Goal: Check status: Check status

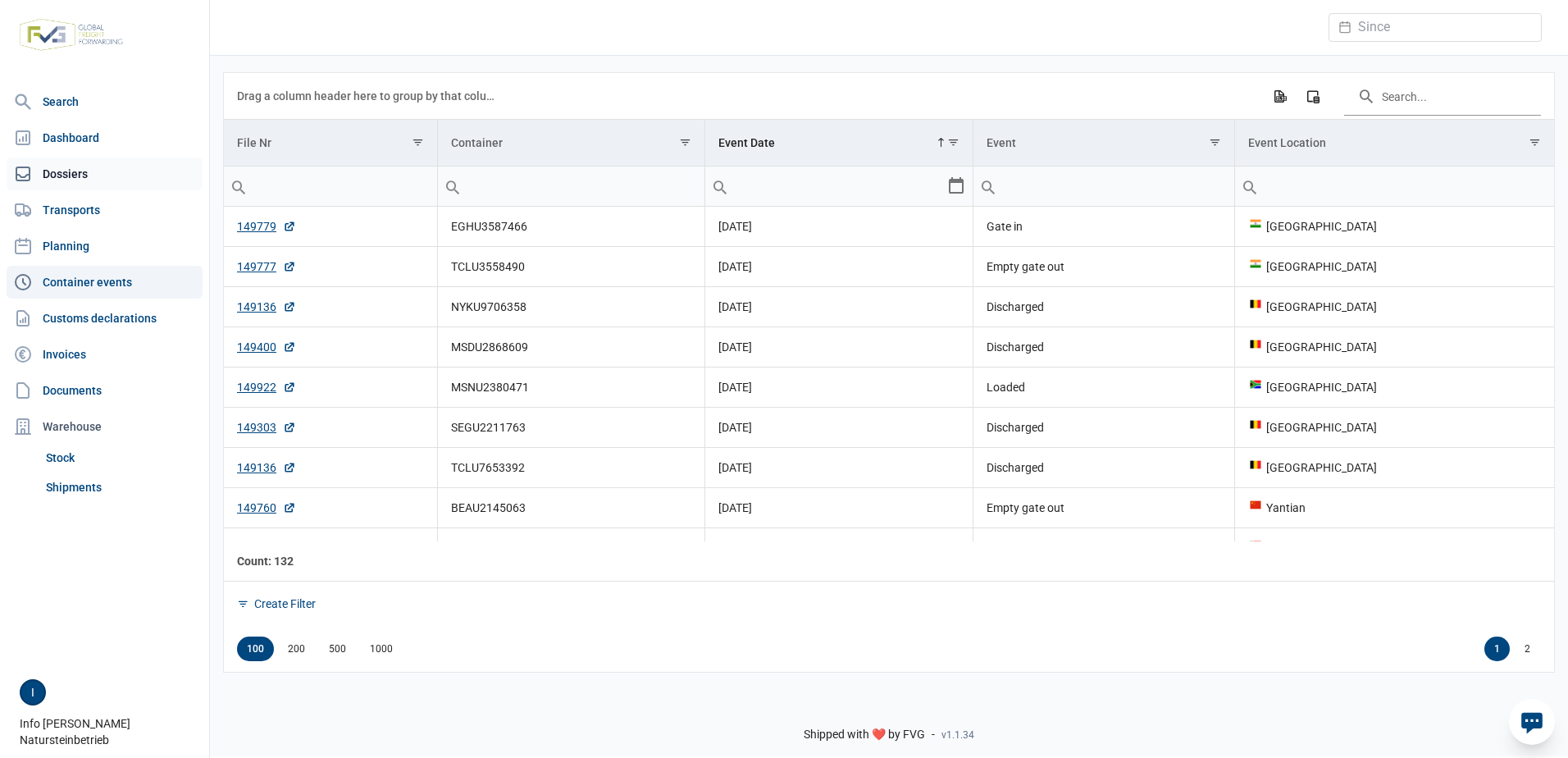
click at [45, 180] on link "Dossiers" at bounding box center [104, 173] width 196 height 33
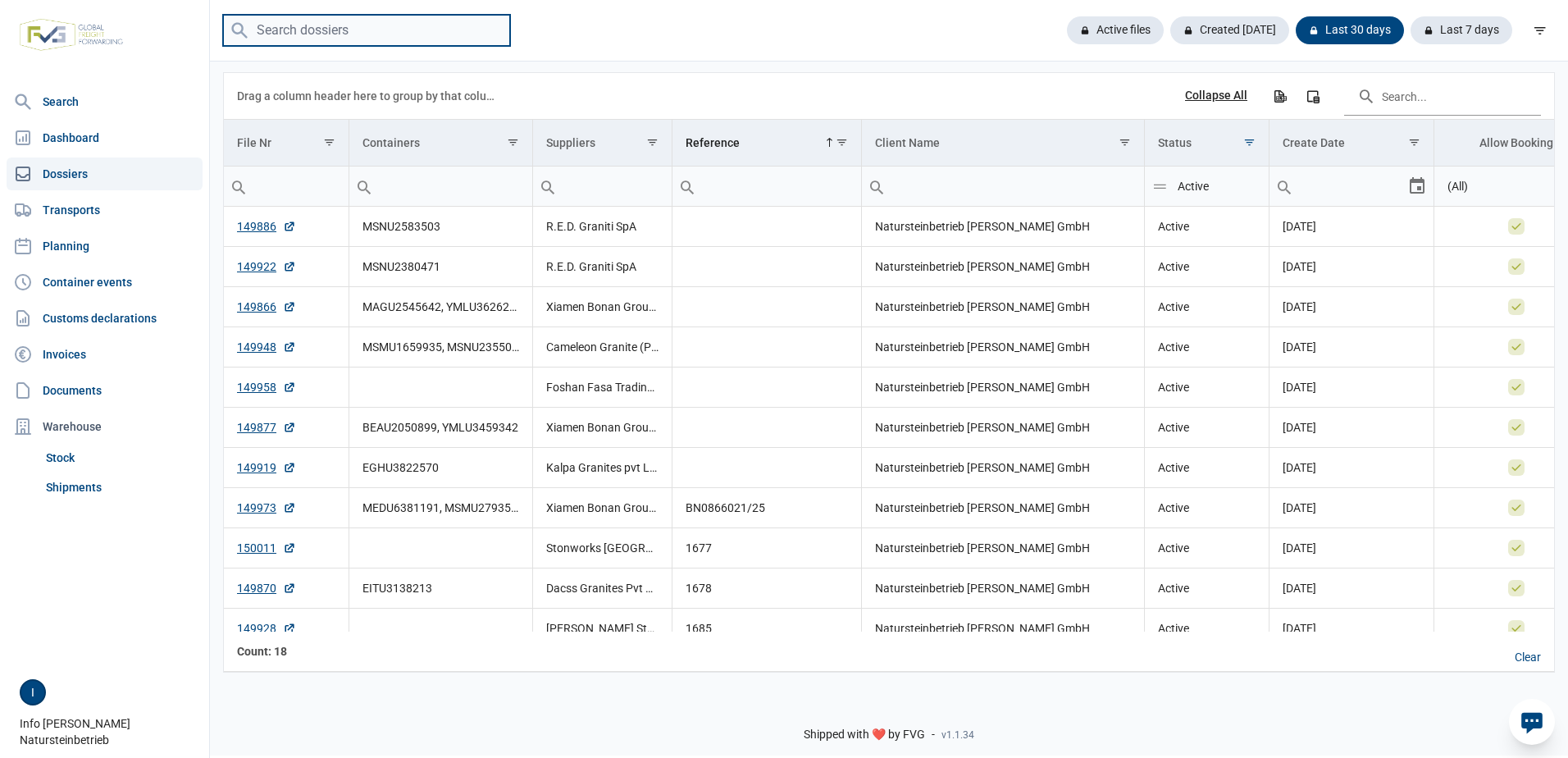
click at [360, 33] on input "search" at bounding box center [366, 31] width 287 height 32
type input "NYKU9894"
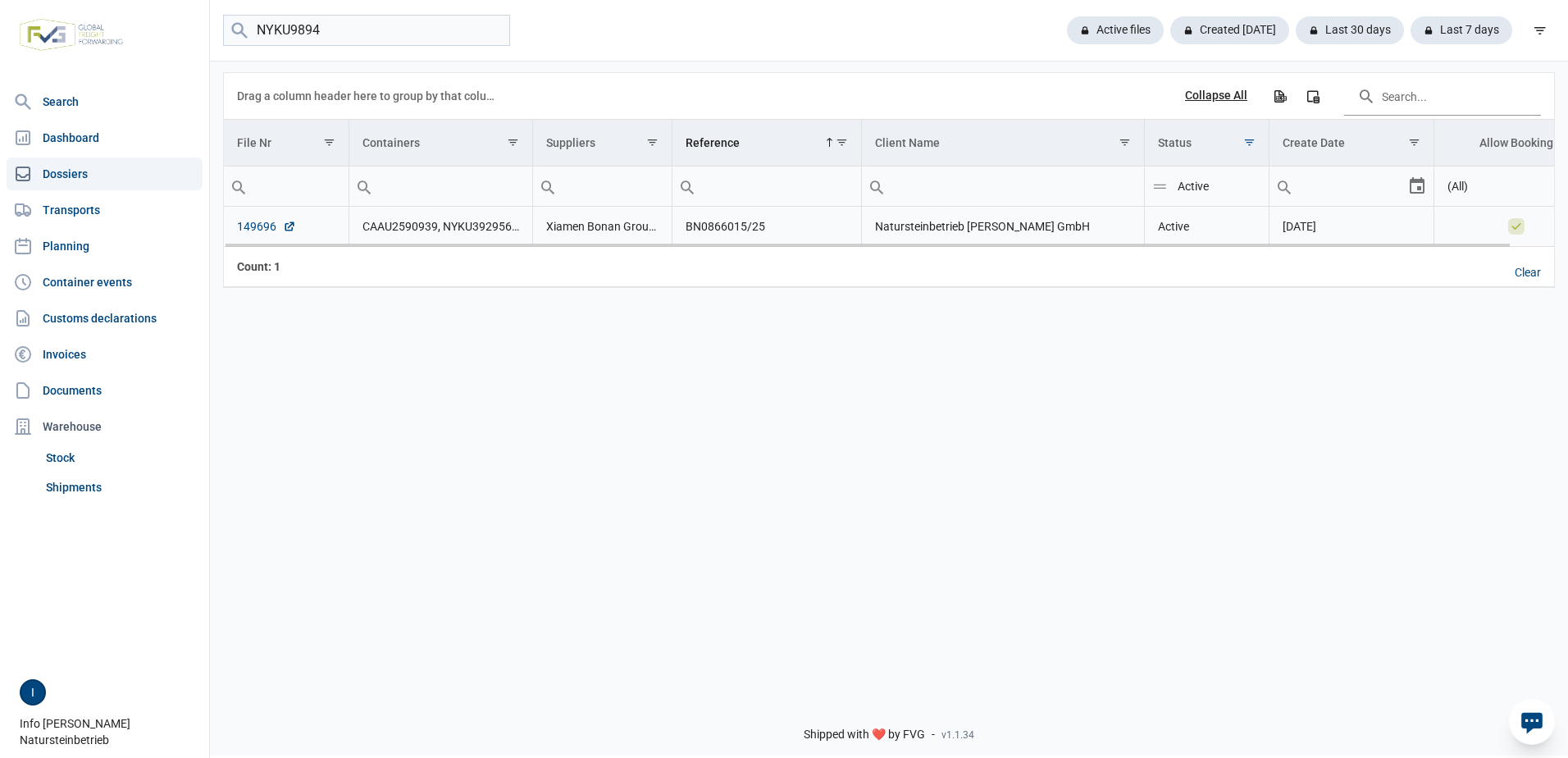
click at [260, 227] on link "149696" at bounding box center [266, 227] width 59 height 17
